Goal: Transaction & Acquisition: Obtain resource

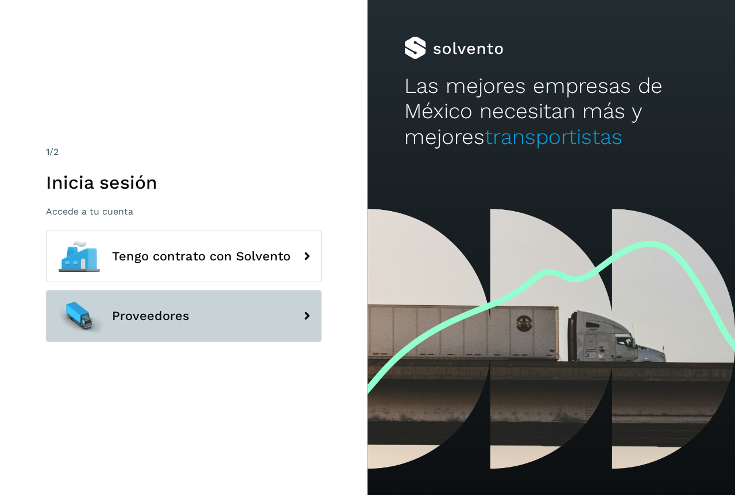
click at [142, 314] on span "Proveedores" at bounding box center [150, 316] width 77 height 14
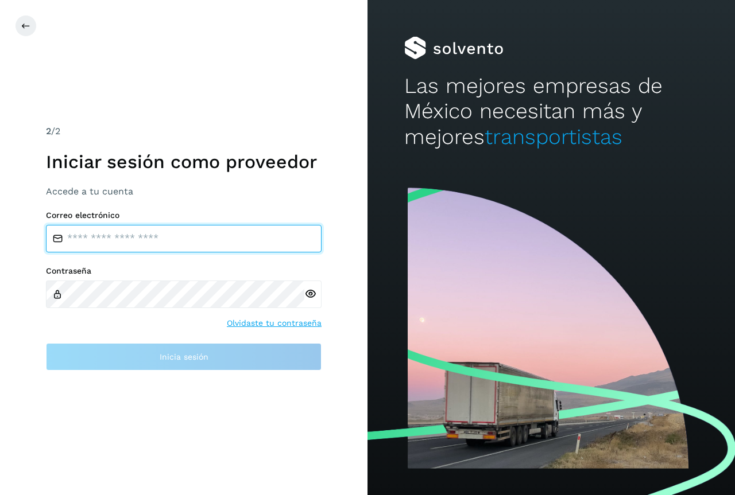
type input "**********"
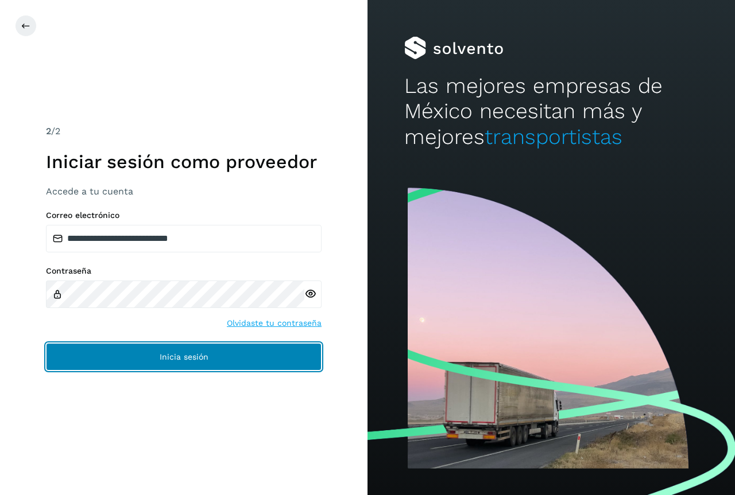
click at [157, 355] on button "Inicia sesión" at bounding box center [184, 357] width 276 height 28
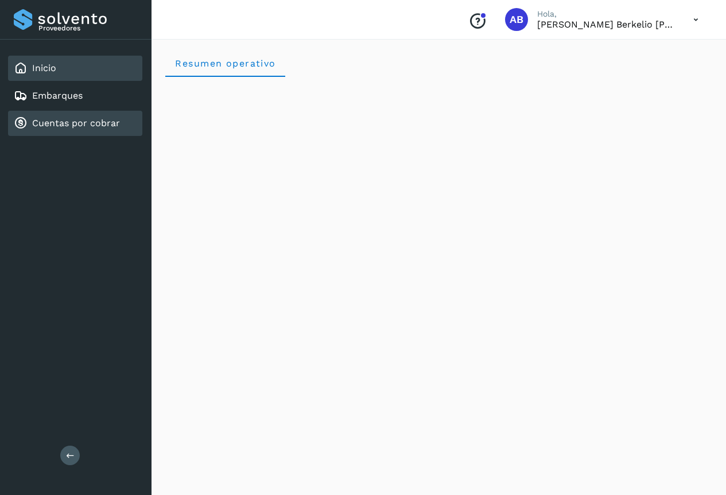
click at [85, 123] on link "Cuentas por cobrar" at bounding box center [76, 123] width 88 height 11
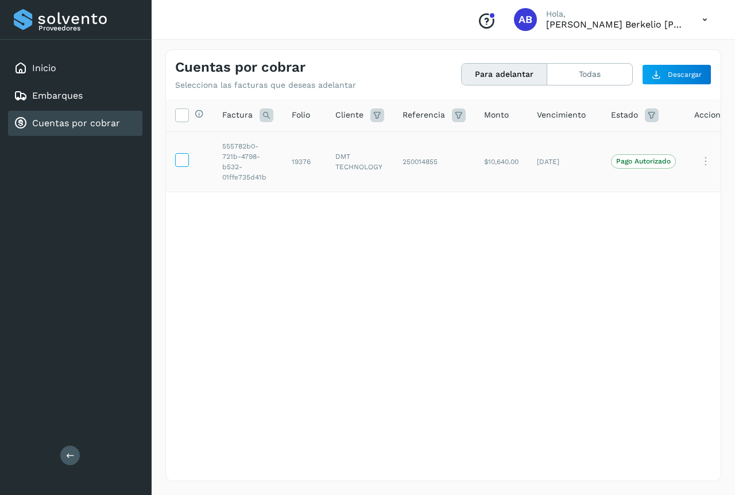
click at [184, 163] on icon at bounding box center [182, 159] width 12 height 12
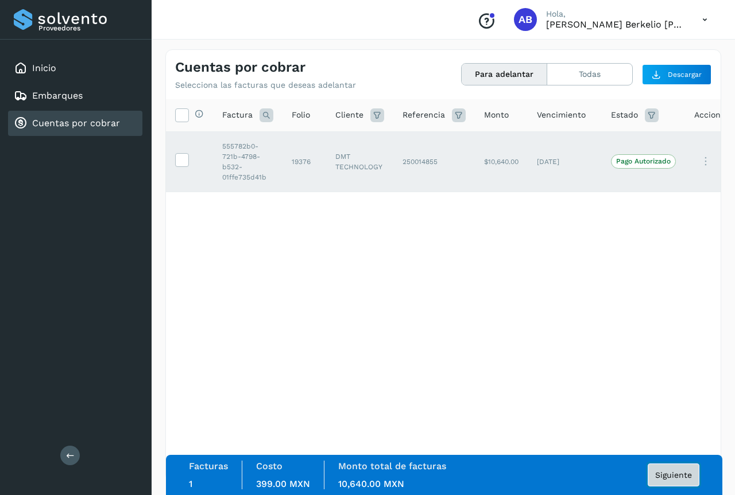
click at [675, 475] on span "Siguiente" at bounding box center [673, 475] width 37 height 8
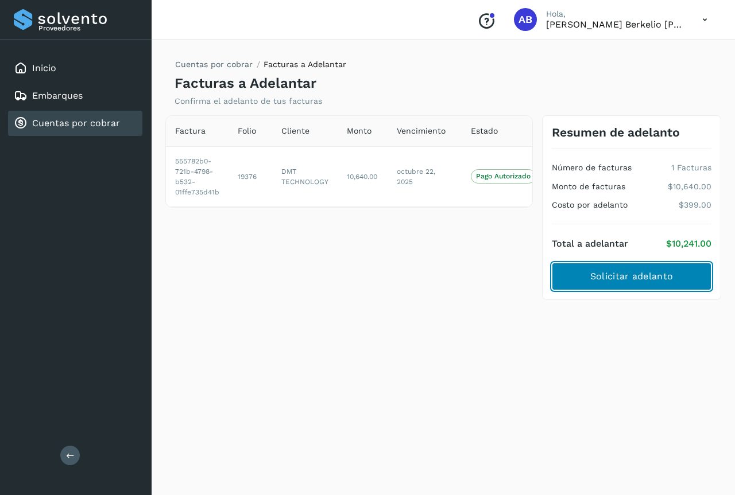
click at [629, 280] on span "Solicitar adelanto" at bounding box center [631, 276] width 83 height 13
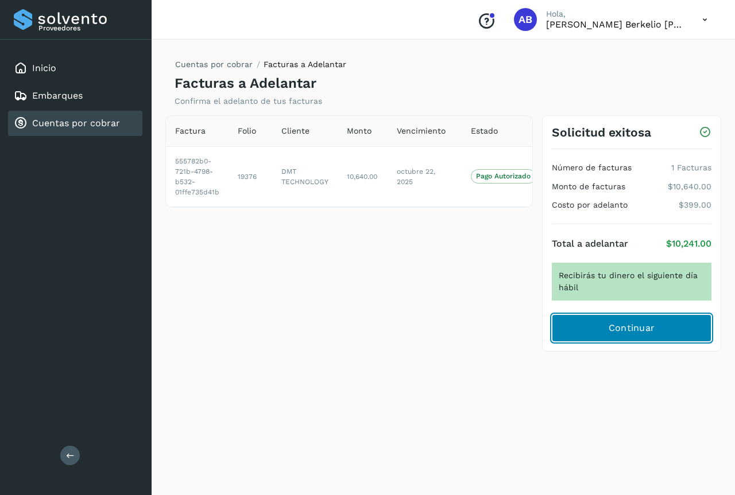
click at [633, 330] on span "Continuar" at bounding box center [631, 328] width 46 height 13
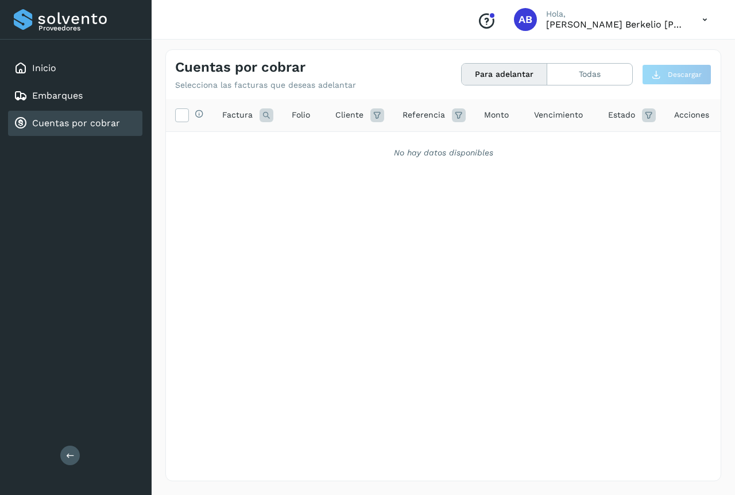
click at [482, 74] on button "Para adelantar" at bounding box center [505, 74] width 86 height 21
click at [584, 77] on button "Todas" at bounding box center [589, 74] width 85 height 21
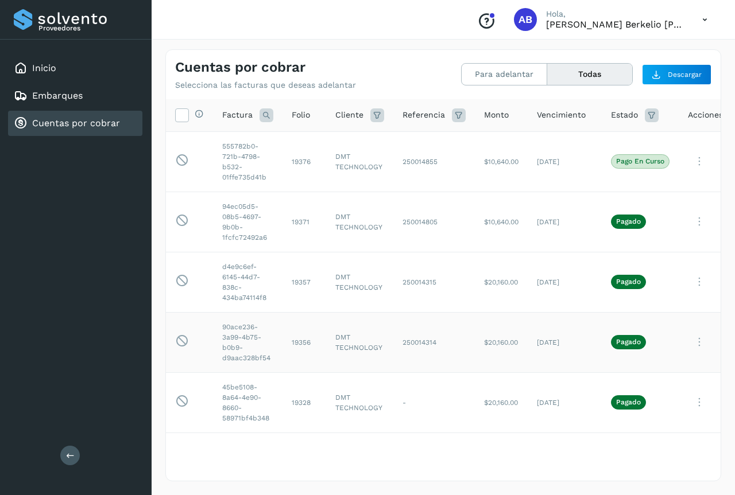
scroll to position [8, 0]
click at [586, 76] on button "Todas" at bounding box center [589, 74] width 85 height 21
click at [581, 79] on button "Todas" at bounding box center [589, 74] width 85 height 21
click at [183, 218] on icon at bounding box center [182, 221] width 14 height 14
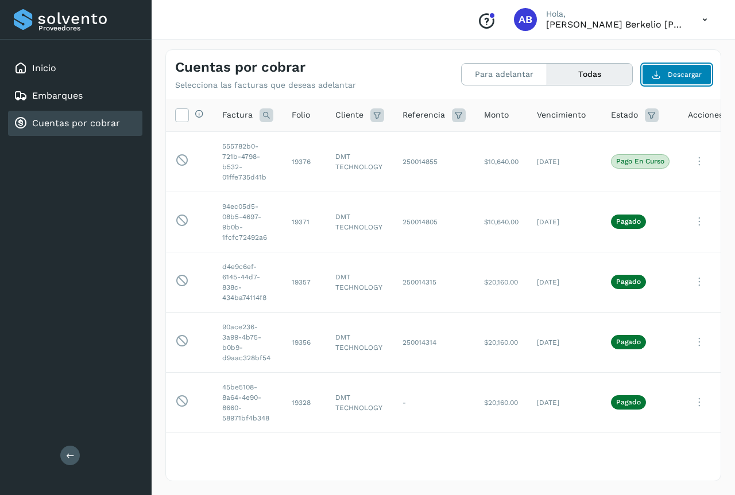
click at [681, 77] on span "Descargar" at bounding box center [685, 74] width 34 height 10
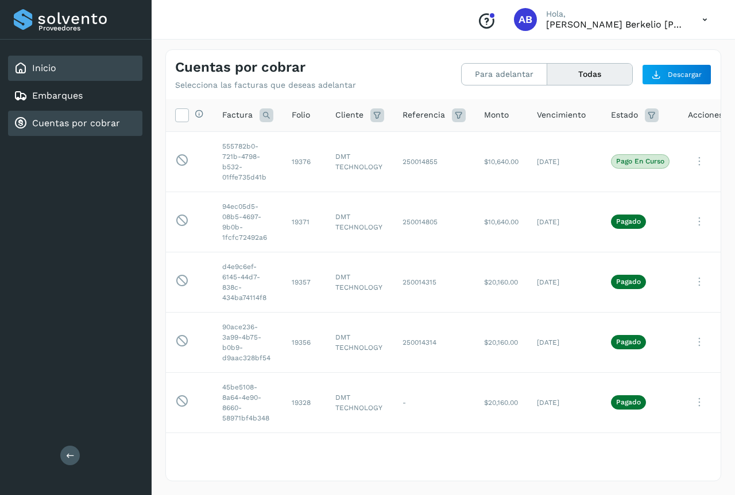
click at [33, 68] on link "Inicio" at bounding box center [44, 68] width 24 height 11
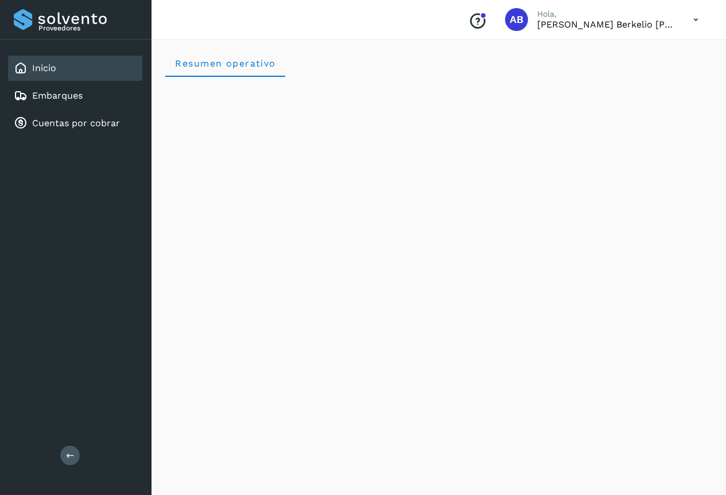
click at [66, 458] on icon at bounding box center [70, 455] width 9 height 9
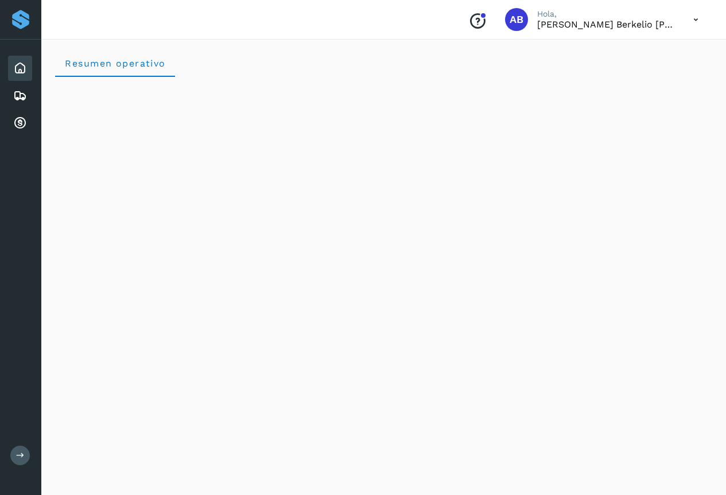
click at [21, 71] on icon at bounding box center [20, 68] width 14 height 14
click at [20, 123] on icon at bounding box center [20, 124] width 14 height 14
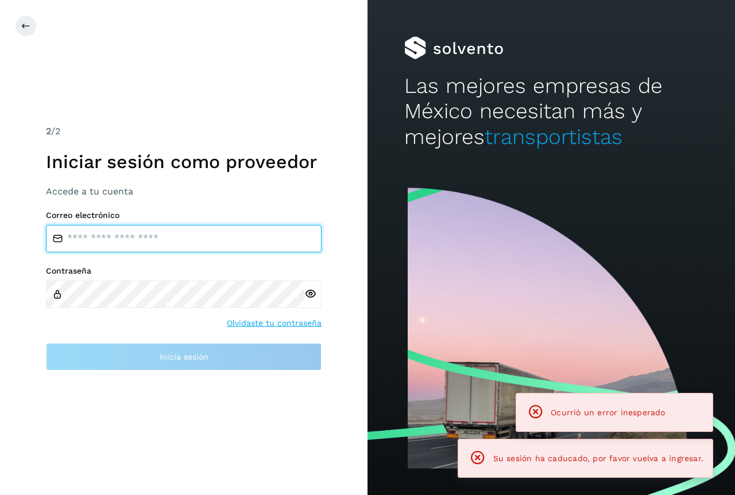
type input "**********"
